Goal: Information Seeking & Learning: Learn about a topic

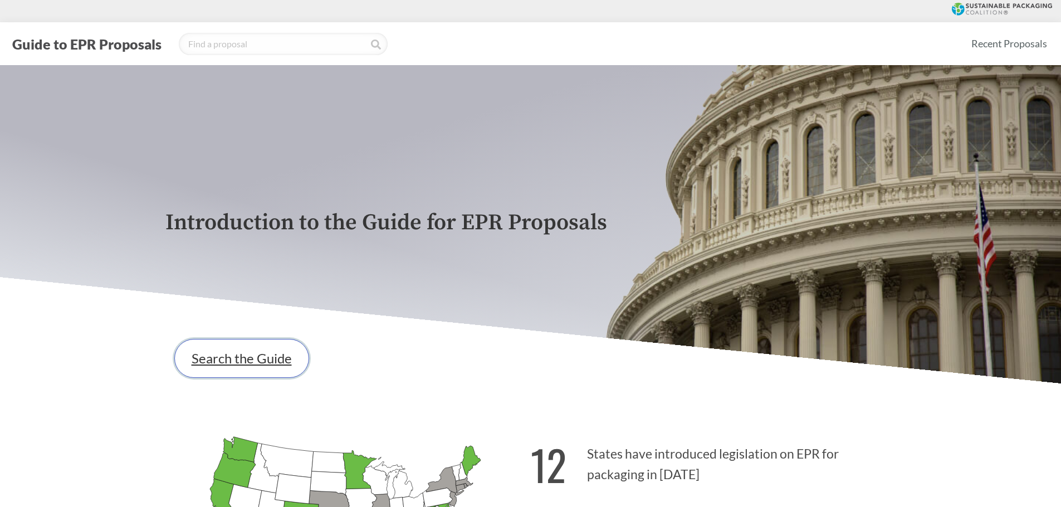
click at [248, 366] on link "Search the Guide" at bounding box center [241, 358] width 135 height 39
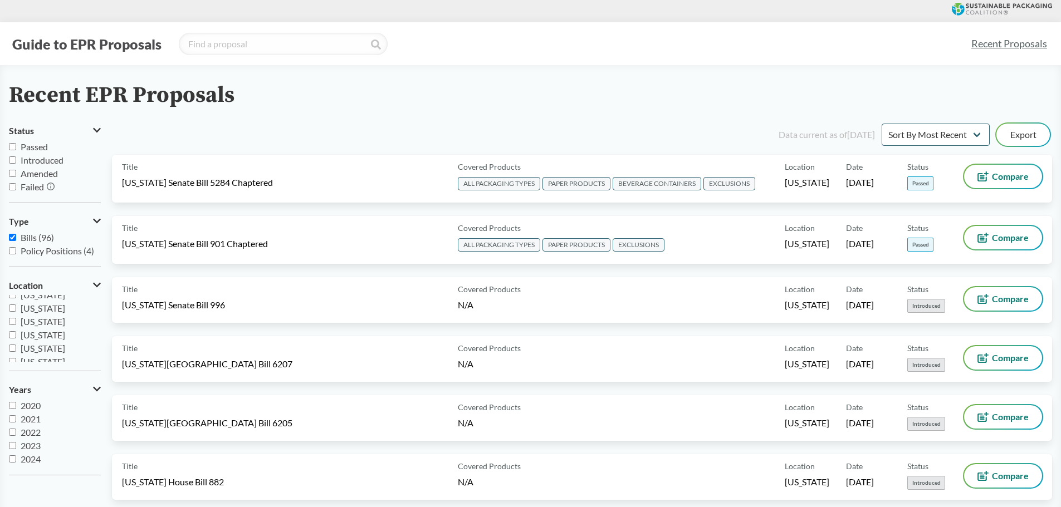
scroll to position [223, 0]
click at [50, 356] on span "[US_STATE]" at bounding box center [43, 359] width 45 height 11
click at [16, 356] on input "[US_STATE]" at bounding box center [12, 359] width 7 height 7
checkbox input "true"
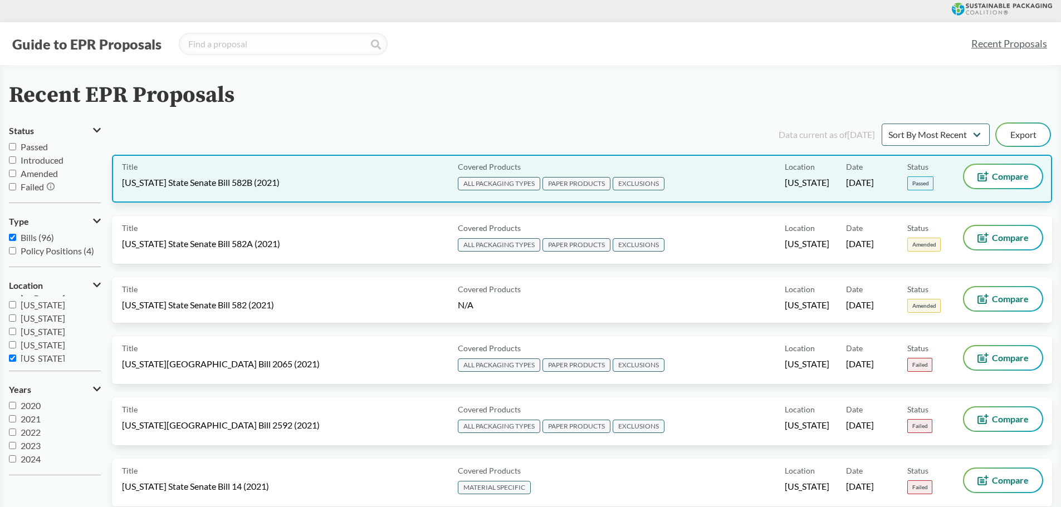
click at [178, 176] on div "Title [US_STATE] State Senate Bill 582B (2021)" at bounding box center [287, 179] width 331 height 28
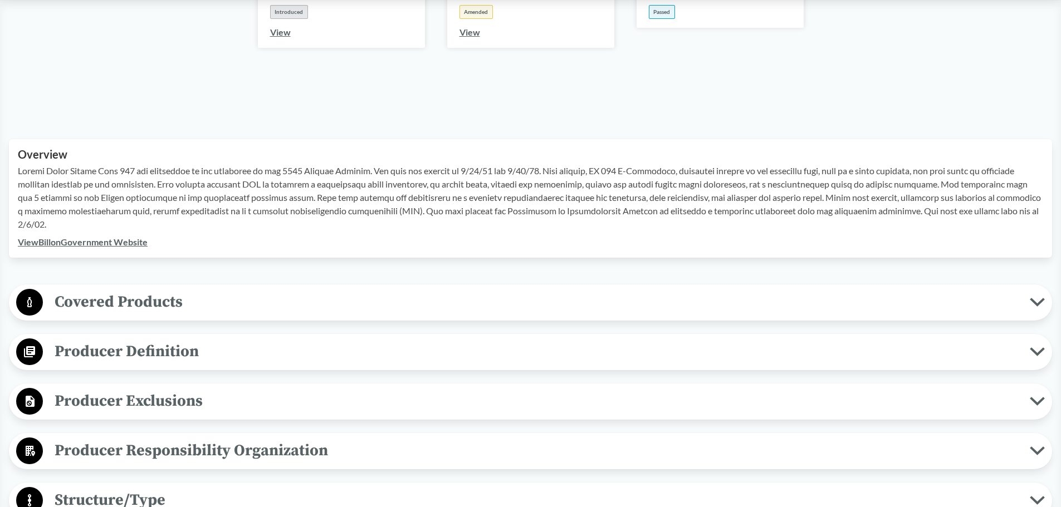
scroll to position [334, 0]
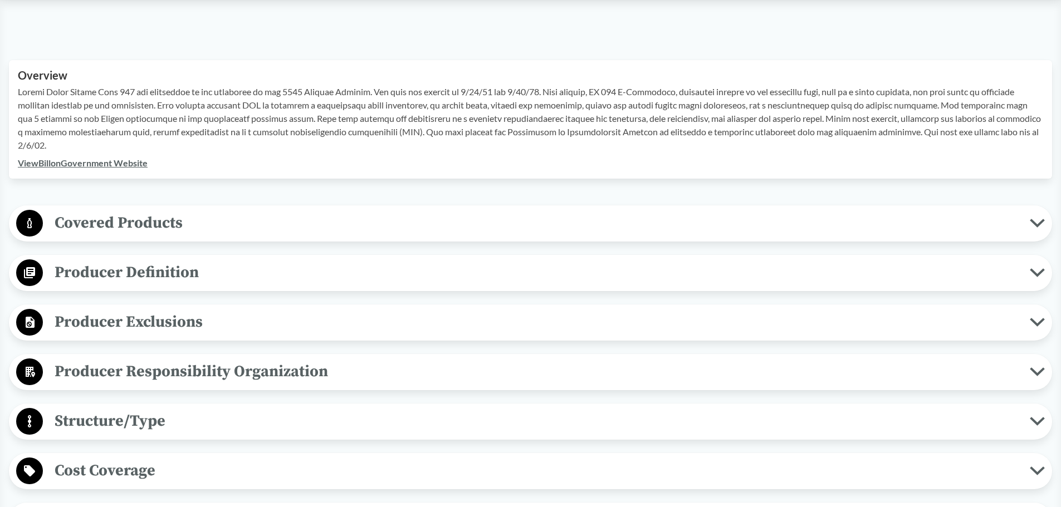
click at [184, 229] on span "Covered Products" at bounding box center [536, 223] width 987 height 25
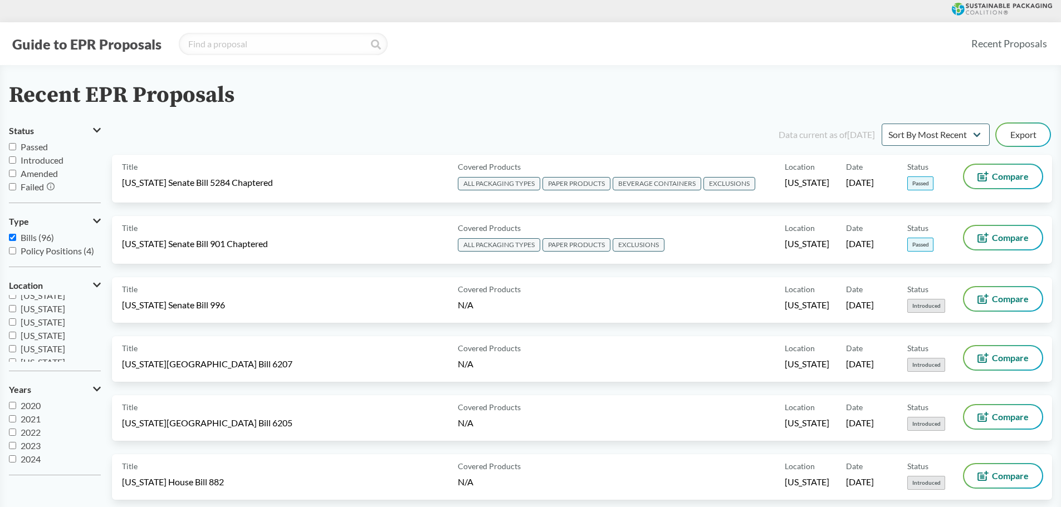
scroll to position [167, 0]
click at [56, 350] on span "[US_STATE]" at bounding box center [43, 348] width 45 height 11
click at [16, 350] on input "[US_STATE]" at bounding box center [12, 348] width 7 height 7
checkbox input "true"
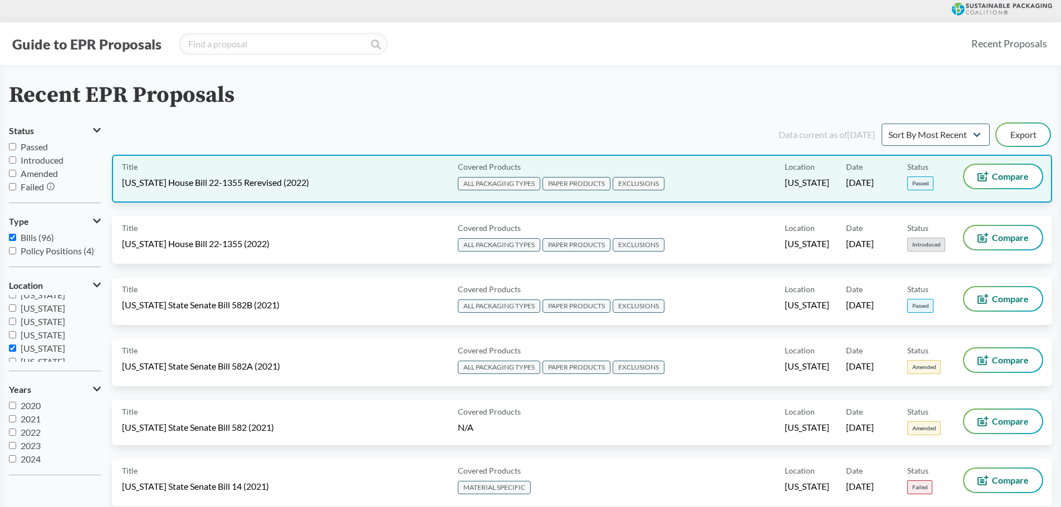
click at [180, 182] on span "[US_STATE] House Bill 22-1355 Rerevised (2022)" at bounding box center [215, 183] width 187 height 12
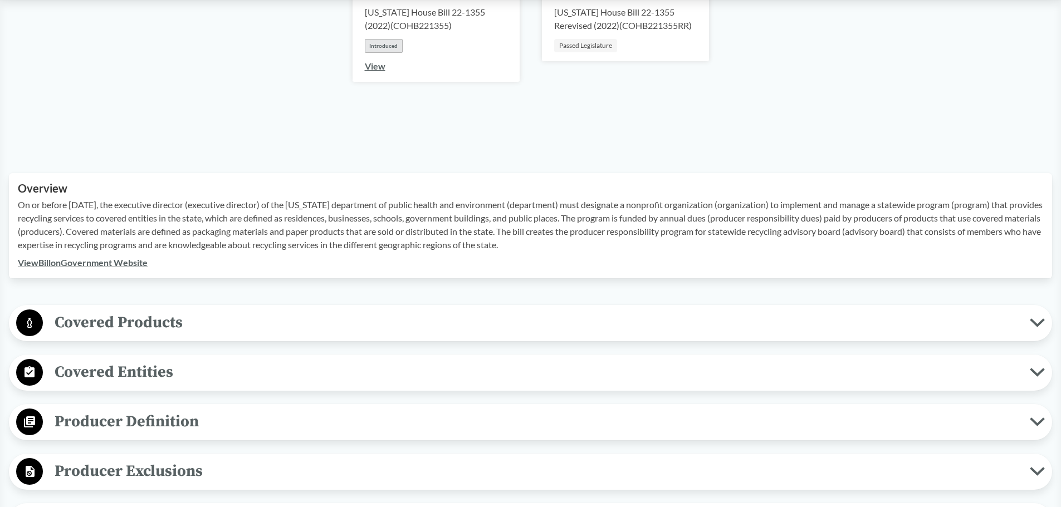
scroll to position [334, 0]
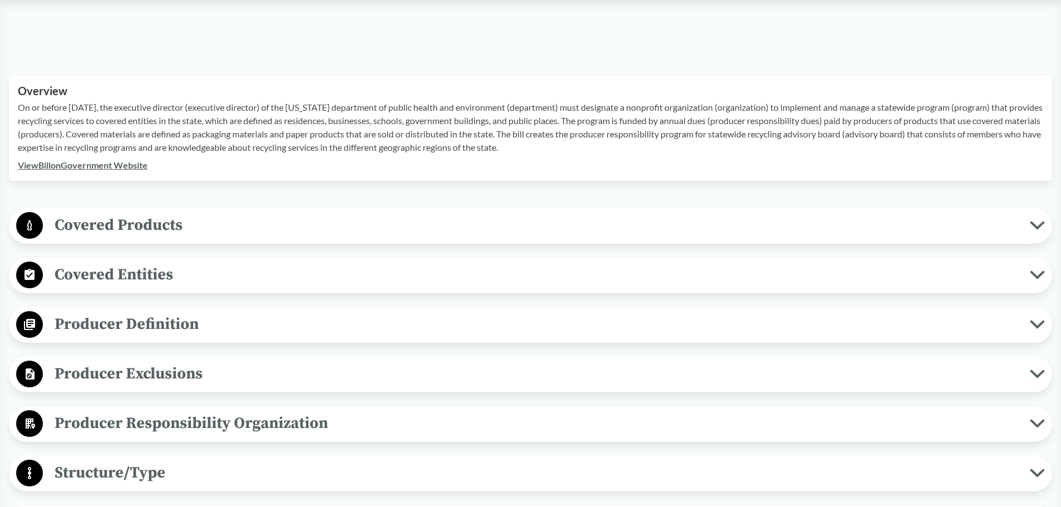
click at [139, 217] on span "Covered Products" at bounding box center [536, 225] width 987 height 25
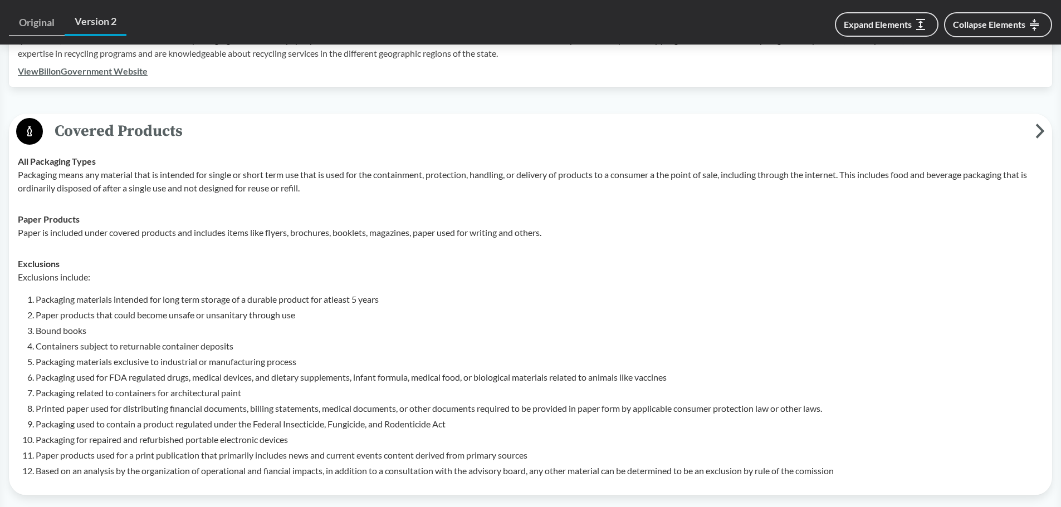
scroll to position [446, 0]
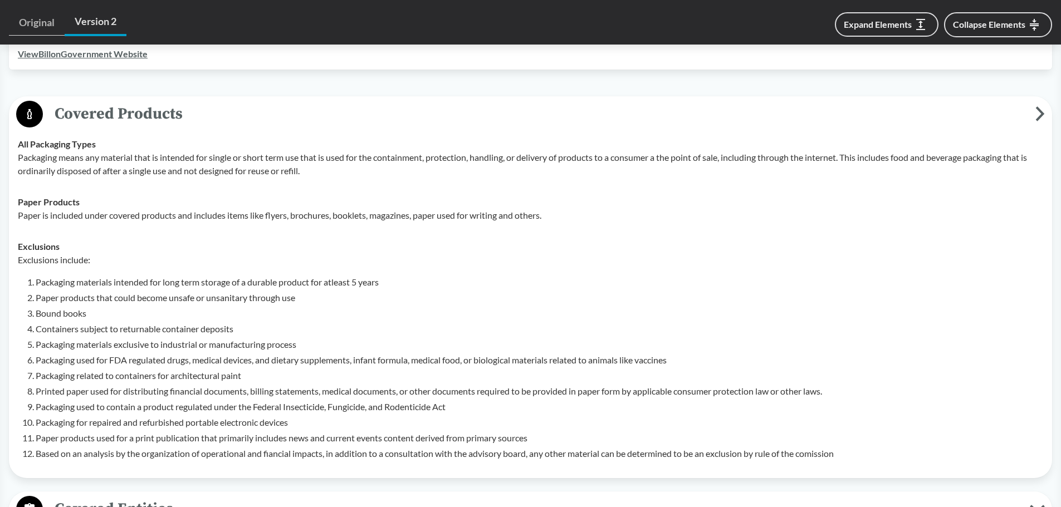
click at [245, 418] on li "Packaging for repaired and refurbished portable electronic devices" at bounding box center [540, 422] width 1008 height 13
drag, startPoint x: 253, startPoint y: 326, endPoint x: 44, endPoint y: 334, distance: 209.1
click at [44, 334] on li "Containers subject to returnable container deposits" at bounding box center [540, 329] width 1008 height 13
click at [310, 413] on li "Packaging used to contain a product regulated under the Federal Insecticide, Fu…" at bounding box center [540, 407] width 1008 height 13
click at [136, 392] on li "Printed paper used for distributing financial documents, billing statements, me…" at bounding box center [540, 391] width 1008 height 13
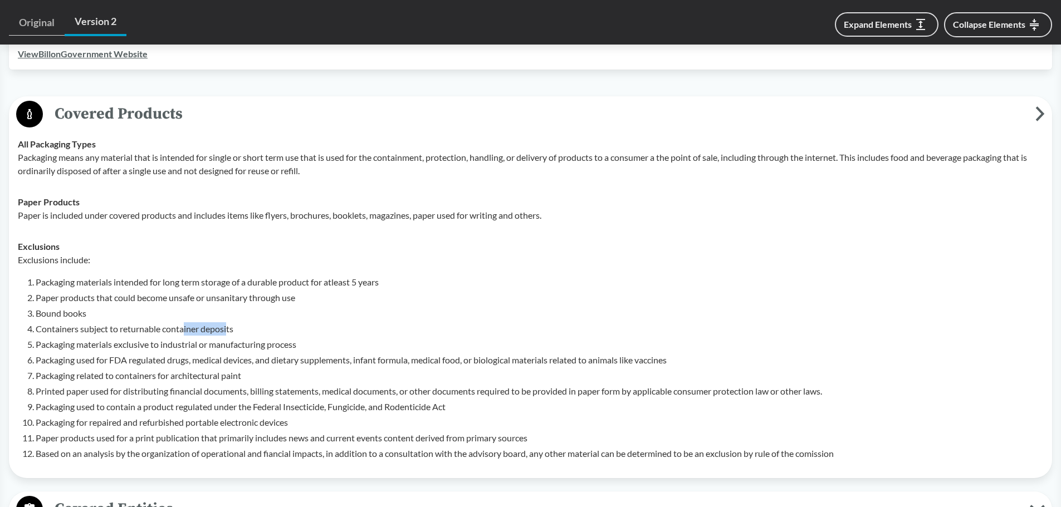
drag, startPoint x: 184, startPoint y: 329, endPoint x: 229, endPoint y: 329, distance: 44.6
click at [229, 329] on li "Containers subject to returnable container deposits" at bounding box center [540, 329] width 1008 height 13
click at [242, 326] on li "Containers subject to returnable container deposits" at bounding box center [540, 329] width 1008 height 13
drag, startPoint x: 243, startPoint y: 329, endPoint x: 28, endPoint y: 329, distance: 215.0
click at [36, 329] on li "Containers subject to returnable container deposits" at bounding box center [540, 329] width 1008 height 13
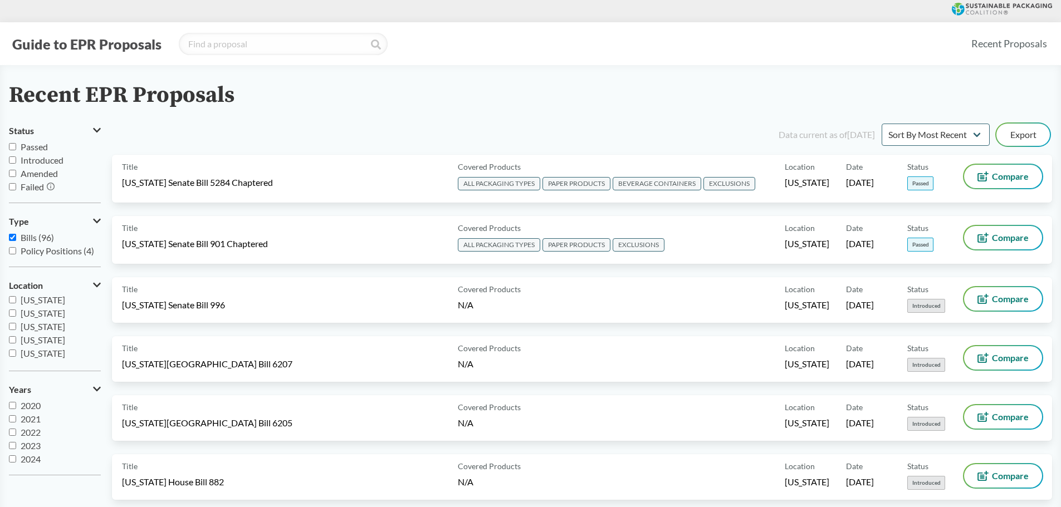
scroll to position [167, 0]
click at [43, 337] on span "[US_STATE]" at bounding box center [43, 335] width 45 height 11
click at [16, 337] on input "[US_STATE]" at bounding box center [12, 334] width 7 height 7
checkbox input "true"
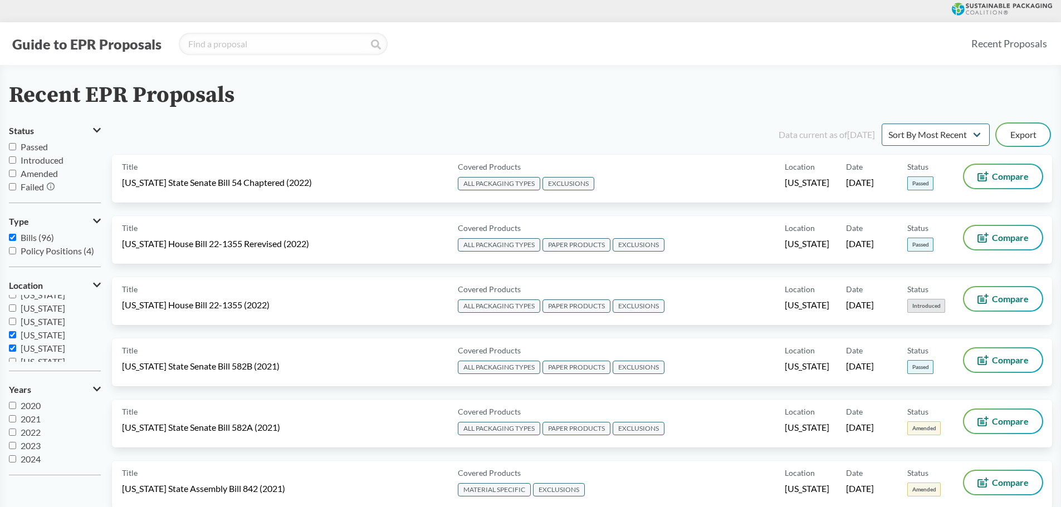
click at [47, 350] on span "[US_STATE]" at bounding box center [43, 348] width 45 height 11
click at [16, 350] on input "[US_STATE]" at bounding box center [12, 348] width 7 height 7
checkbox input "false"
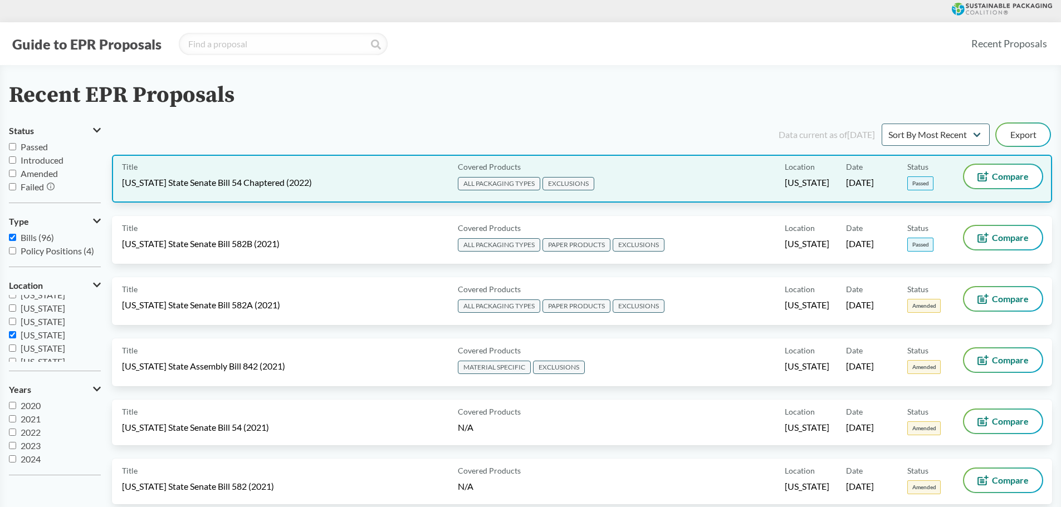
click at [207, 180] on span "[US_STATE] State Senate Bill 54 Chaptered (2022)" at bounding box center [217, 183] width 190 height 12
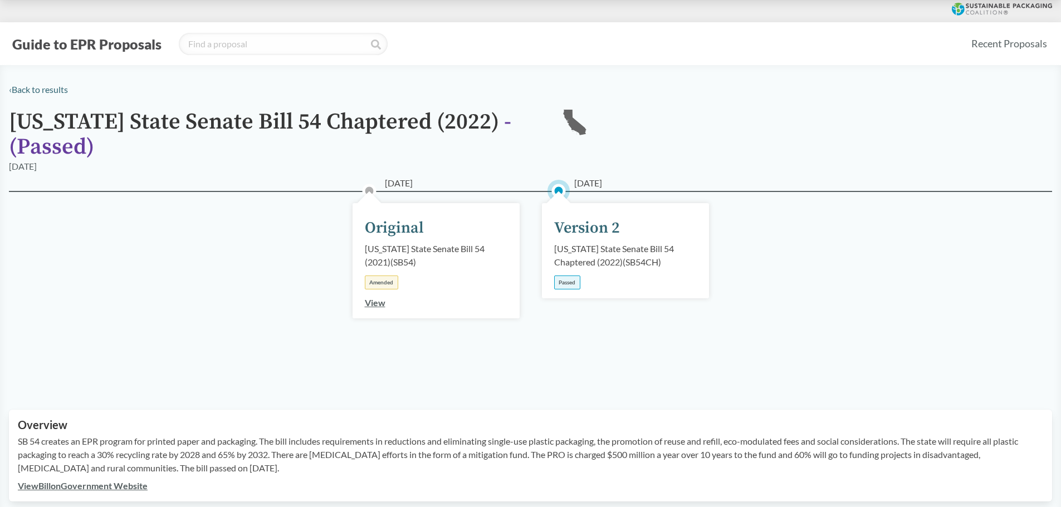
scroll to position [334, 0]
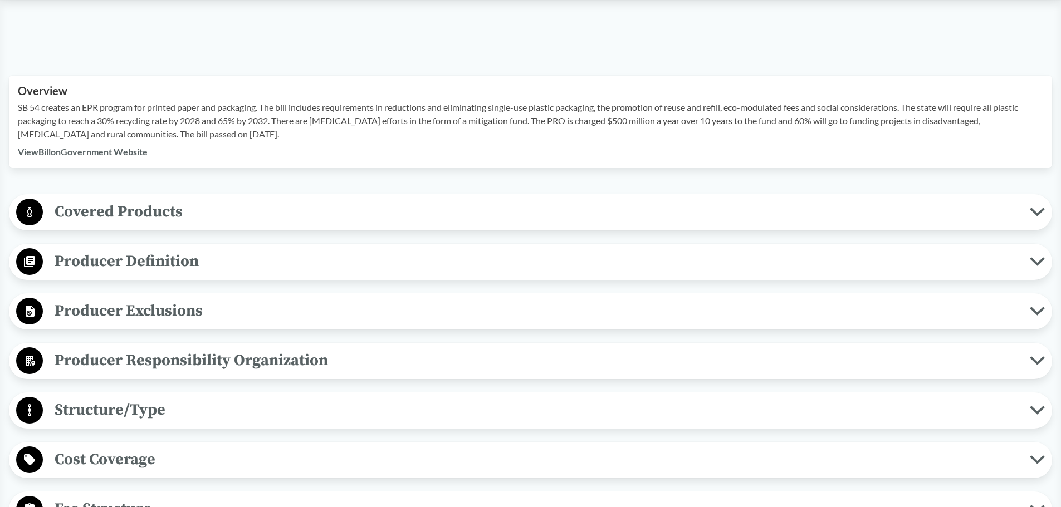
click at [120, 206] on span "Covered Products" at bounding box center [536, 211] width 987 height 25
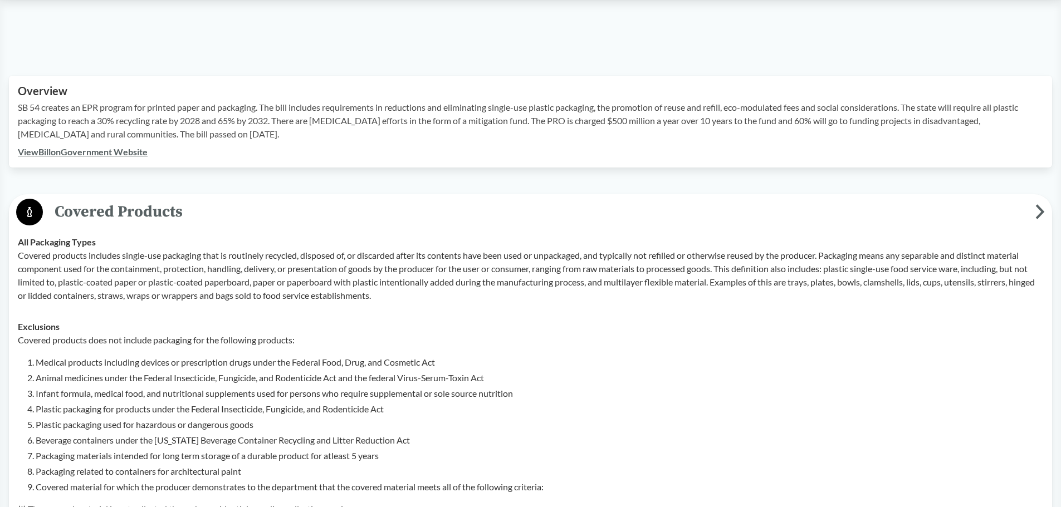
scroll to position [390, 0]
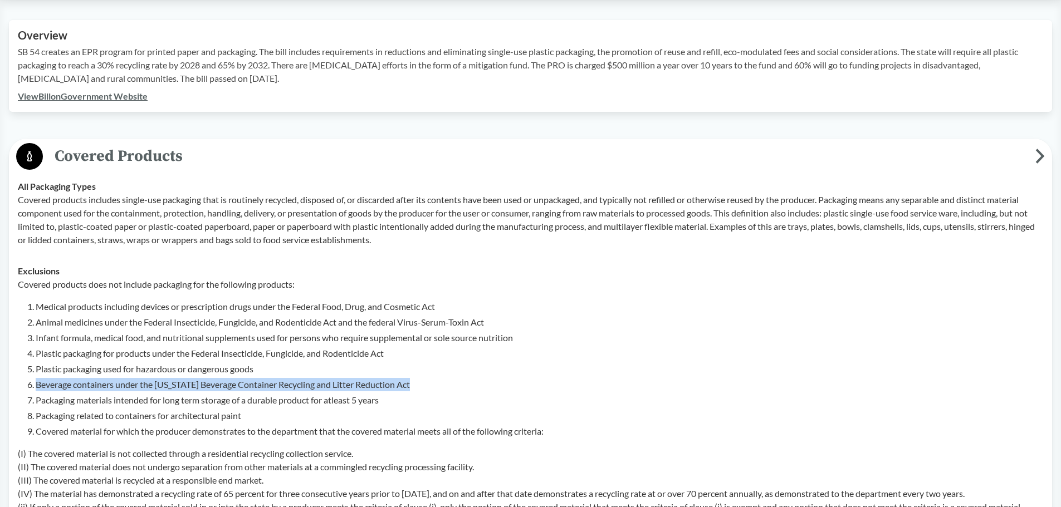
drag, startPoint x: 418, startPoint y: 385, endPoint x: 36, endPoint y: 387, distance: 382.7
click at [36, 387] on li "Beverage containers under the [US_STATE] Beverage Container Recycling and Litte…" at bounding box center [540, 384] width 1008 height 13
